Goal: Communication & Community: Connect with others

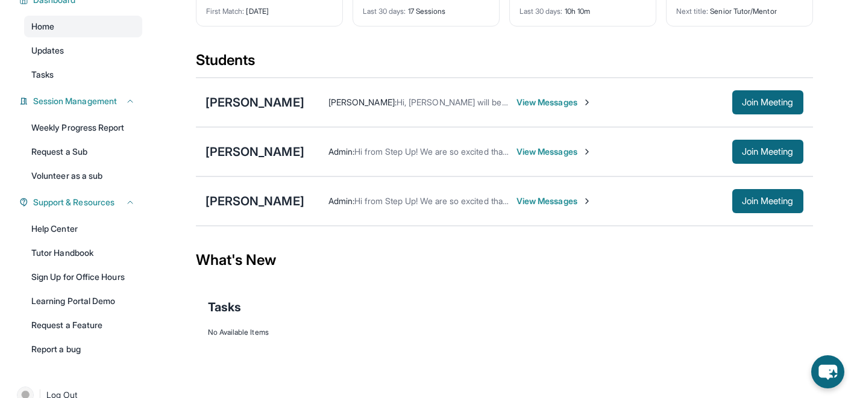
scroll to position [122, 0]
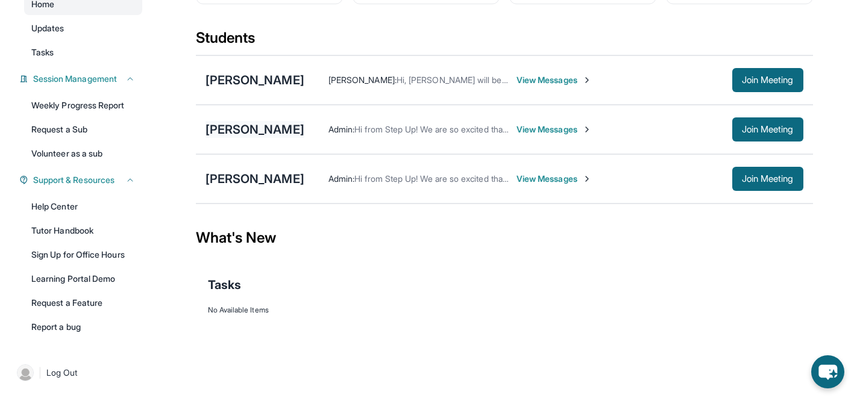
click at [240, 133] on div "[PERSON_NAME]" at bounding box center [254, 129] width 99 height 17
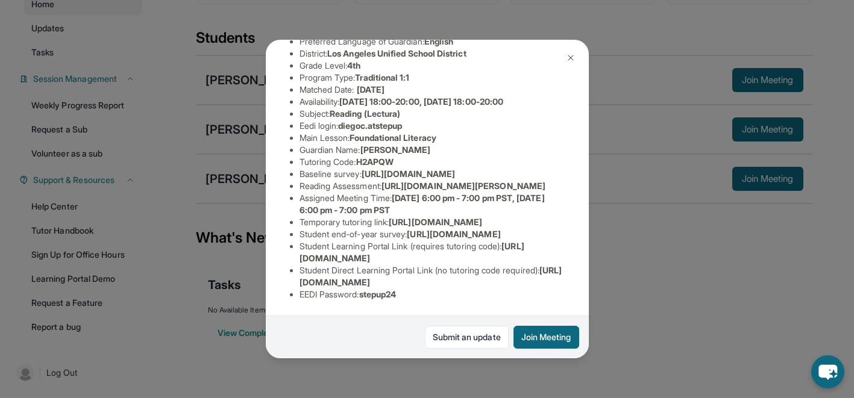
scroll to position [236, 0]
click at [570, 54] on img at bounding box center [571, 58] width 10 height 10
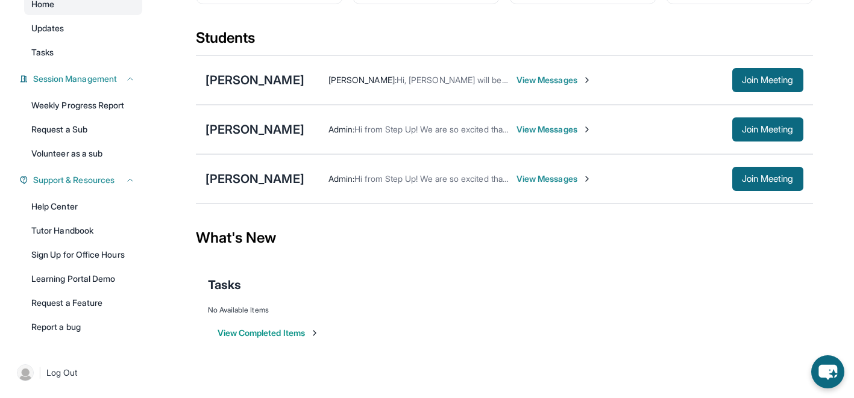
click at [516, 129] on span "View Messages" at bounding box center [553, 129] width 75 height 12
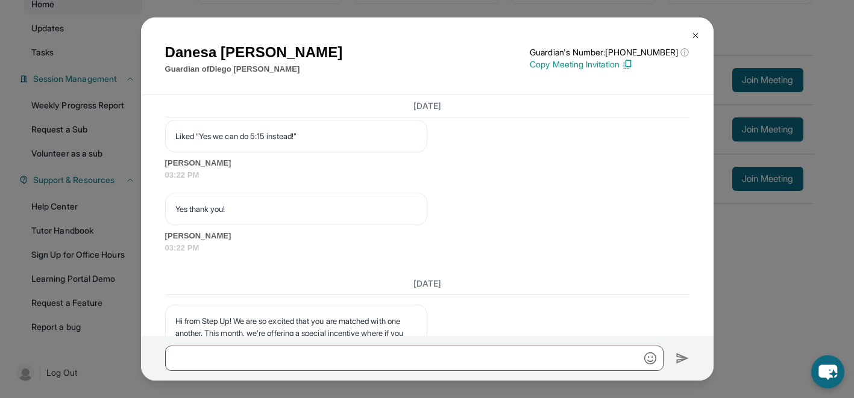
scroll to position [2746, 0]
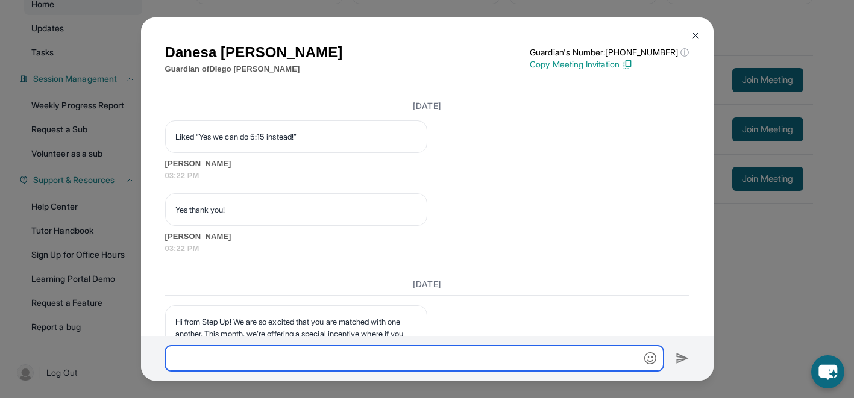
click at [311, 369] on input "text" at bounding box center [414, 358] width 498 height 25
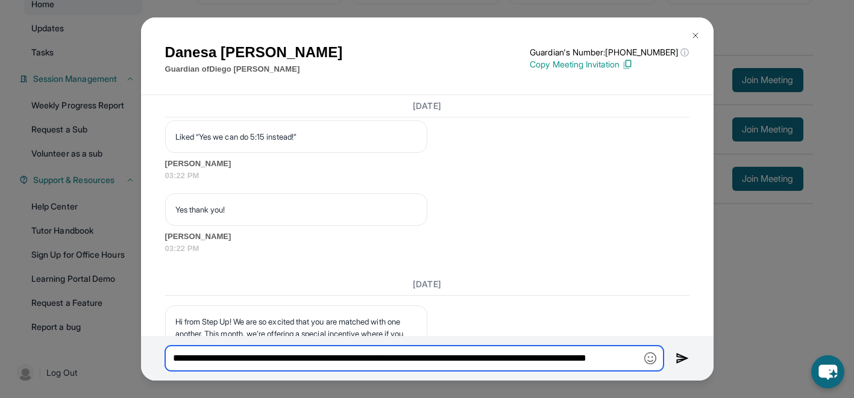
type input "**********"
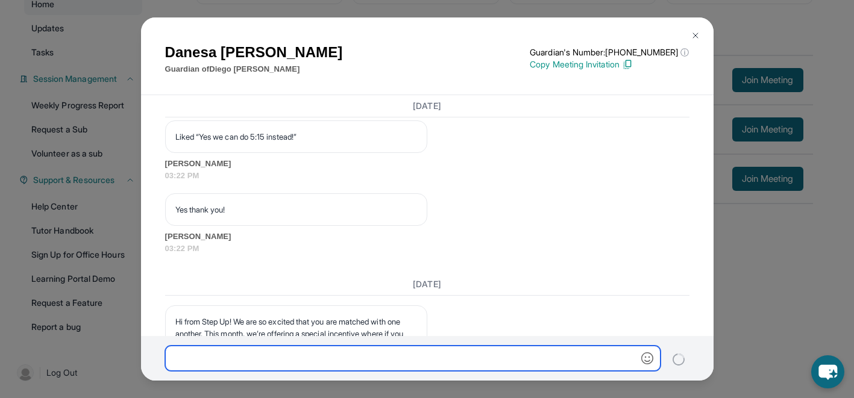
scroll to position [0, 0]
type input "*"
type input "**********"
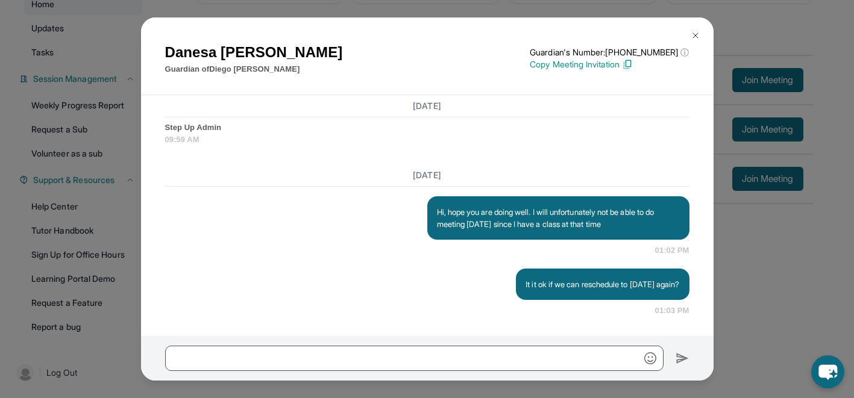
click at [699, 33] on img at bounding box center [695, 36] width 10 height 10
